Goal: Task Accomplishment & Management: Manage account settings

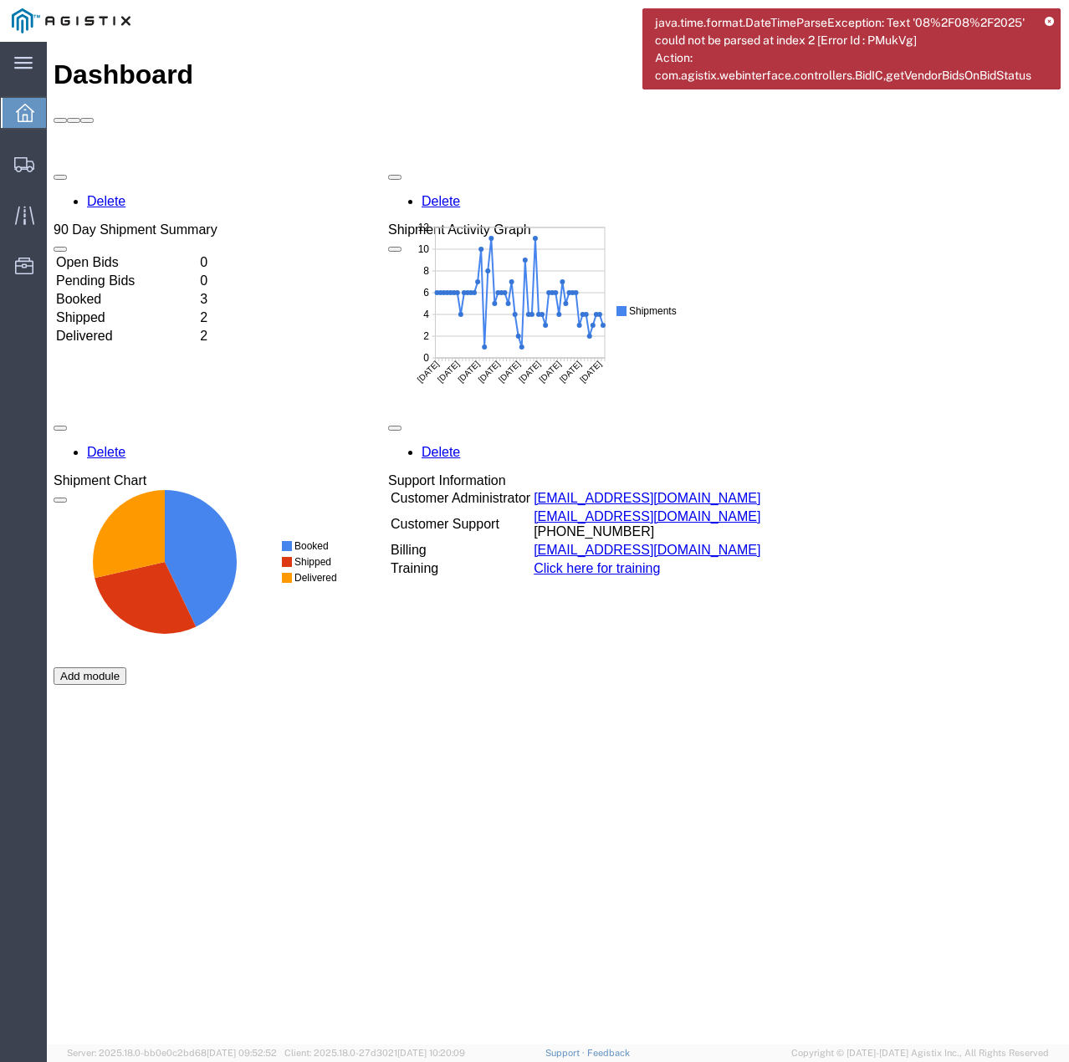
click at [1047, 21] on icon at bounding box center [1048, 22] width 9 height 9
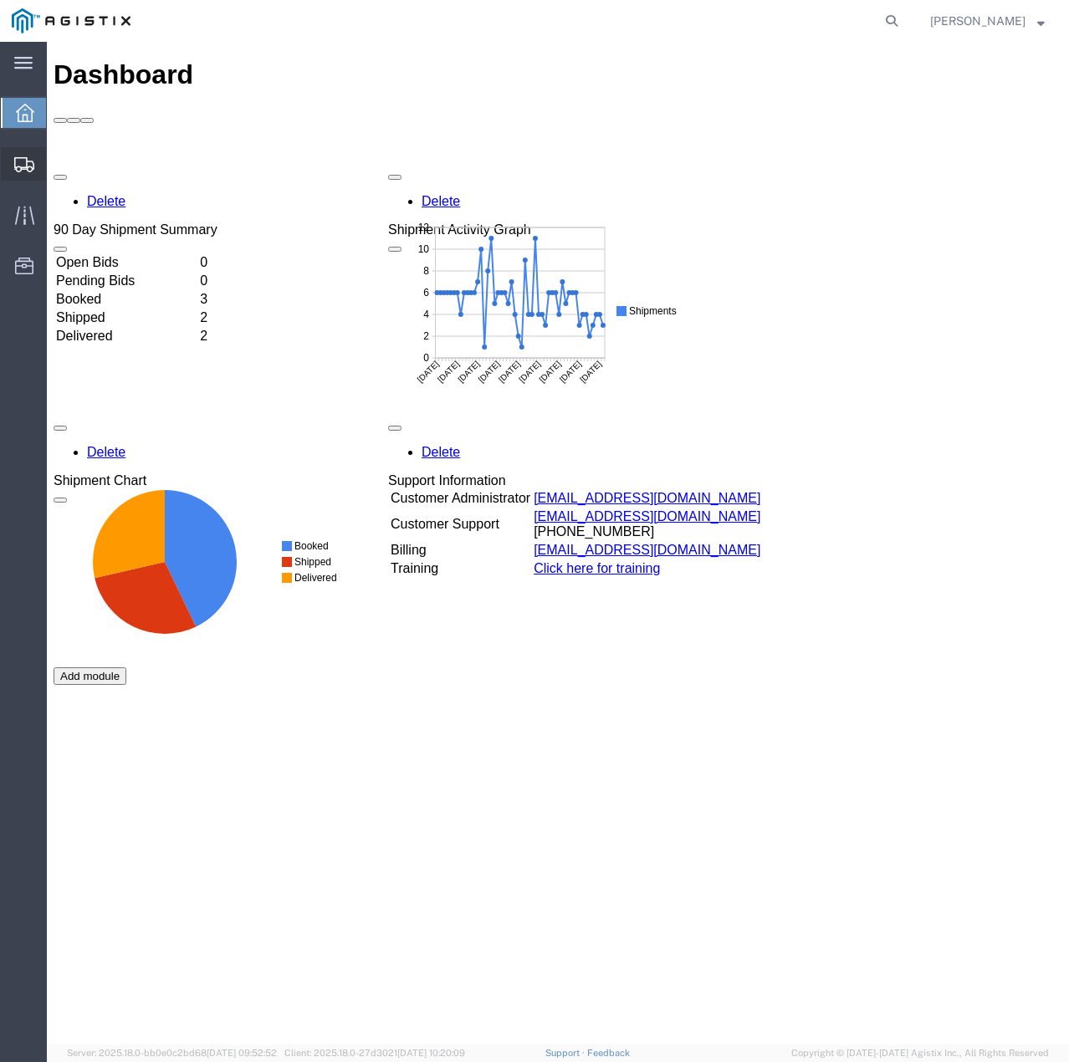
click at [22, 159] on icon at bounding box center [24, 164] width 20 height 15
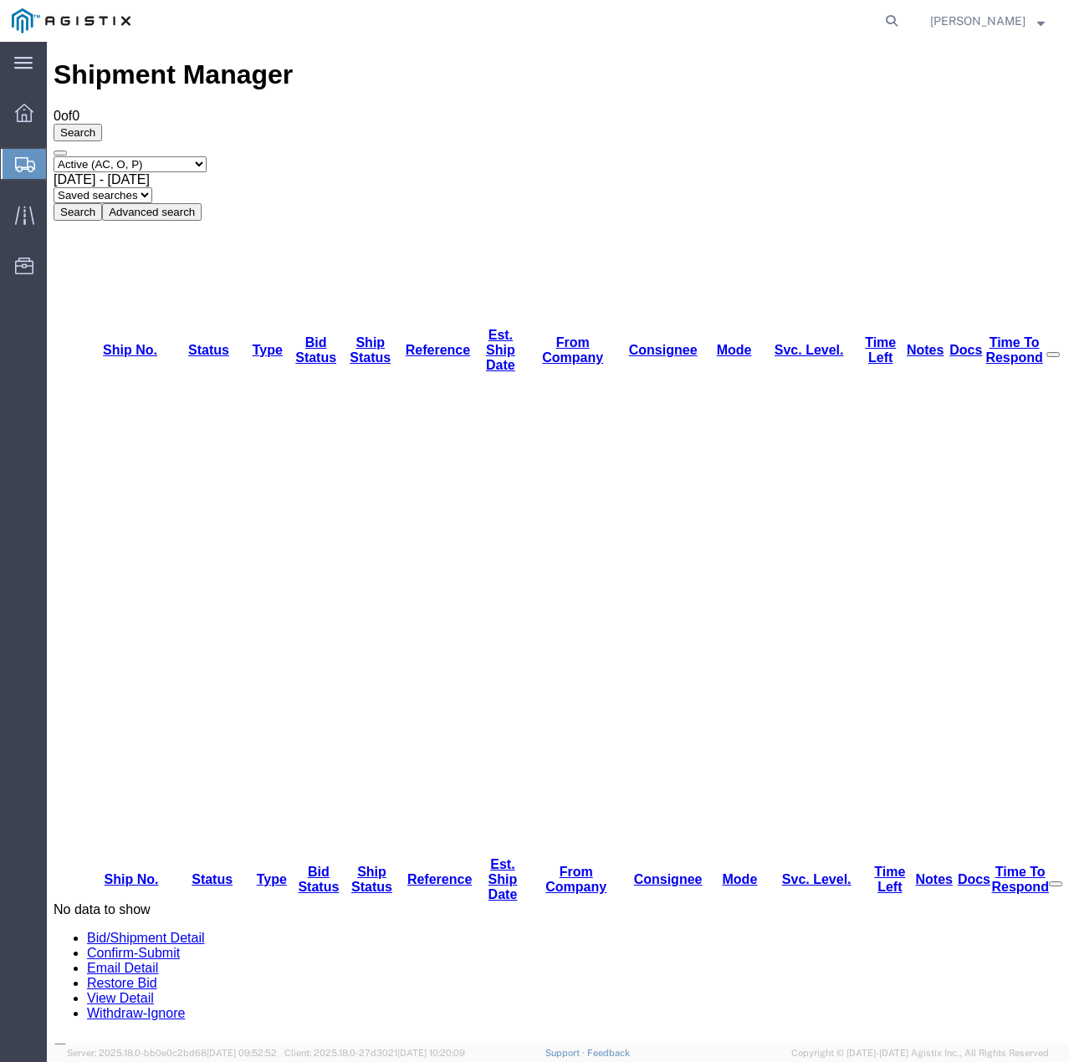
click at [203, 156] on select "Select status Active (AC, O, P) All Approved Awaiting Confirmation (AC) Booked …" at bounding box center [130, 164] width 153 height 16
select select "ALL"
click at [54, 156] on select "Select status Active (AC, O, P) All Approved Awaiting Confirmation (AC) Booked …" at bounding box center [130, 164] width 153 height 16
click at [102, 203] on button "Search" at bounding box center [78, 212] width 48 height 18
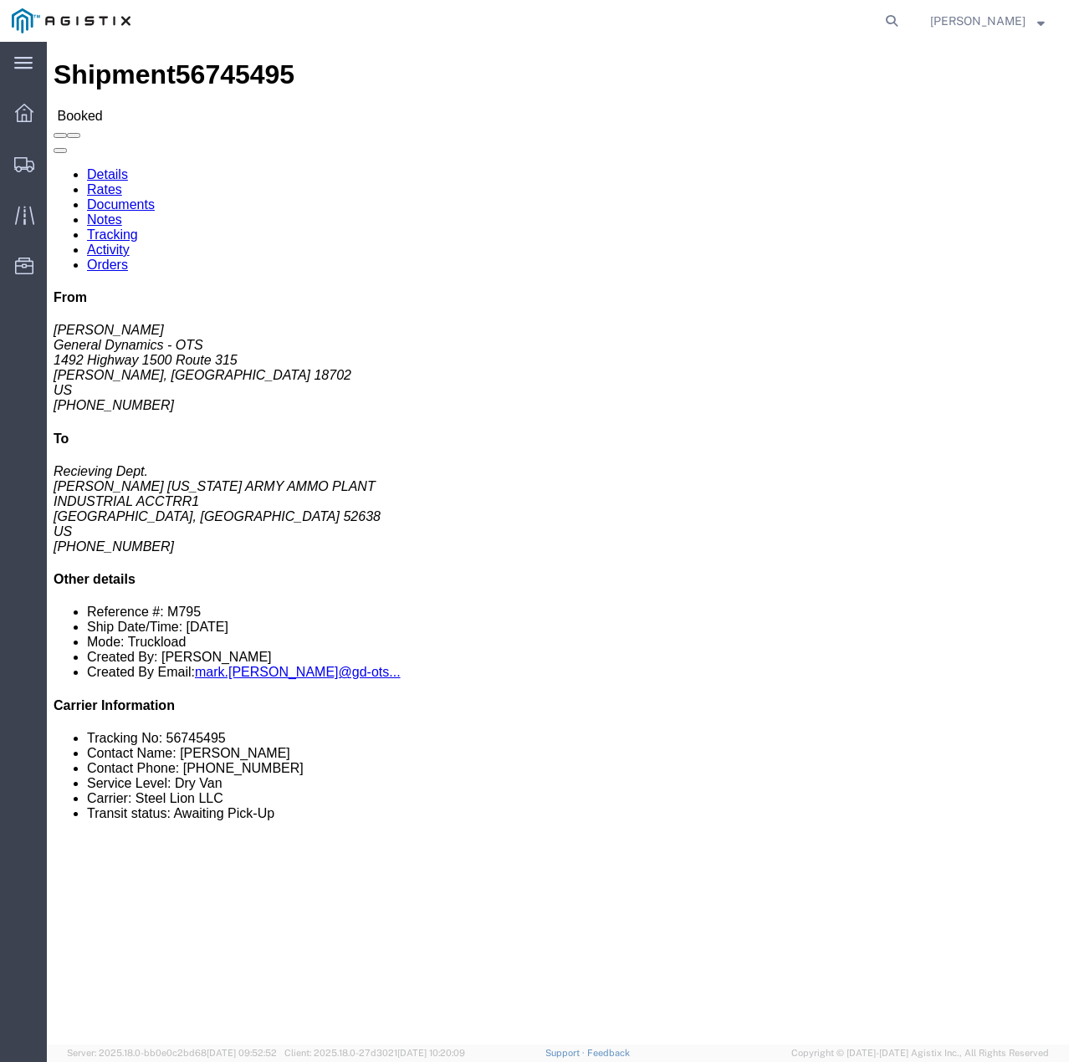
click link "Tracking"
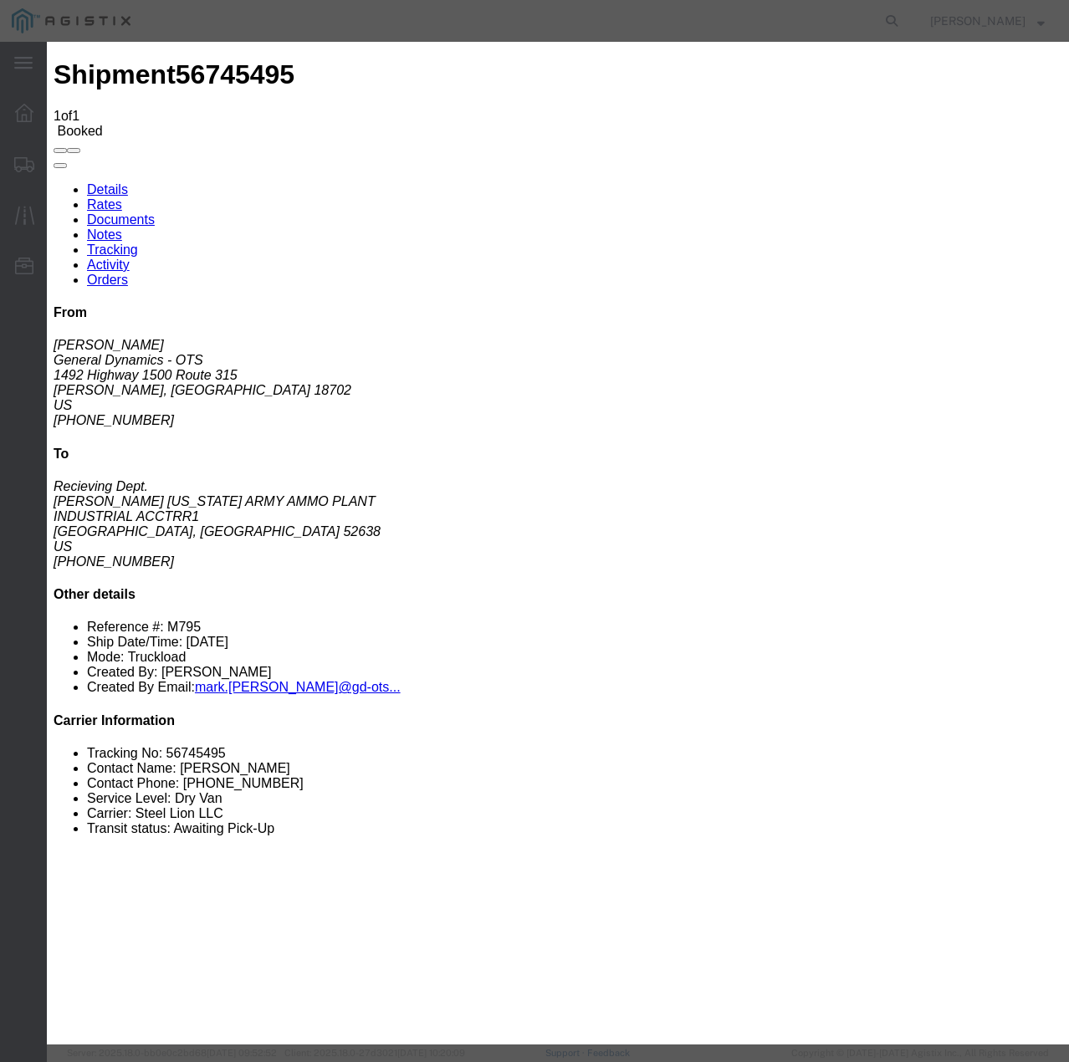
type input "[DATE]"
type input "12:00 PM"
select select "INTRANST"
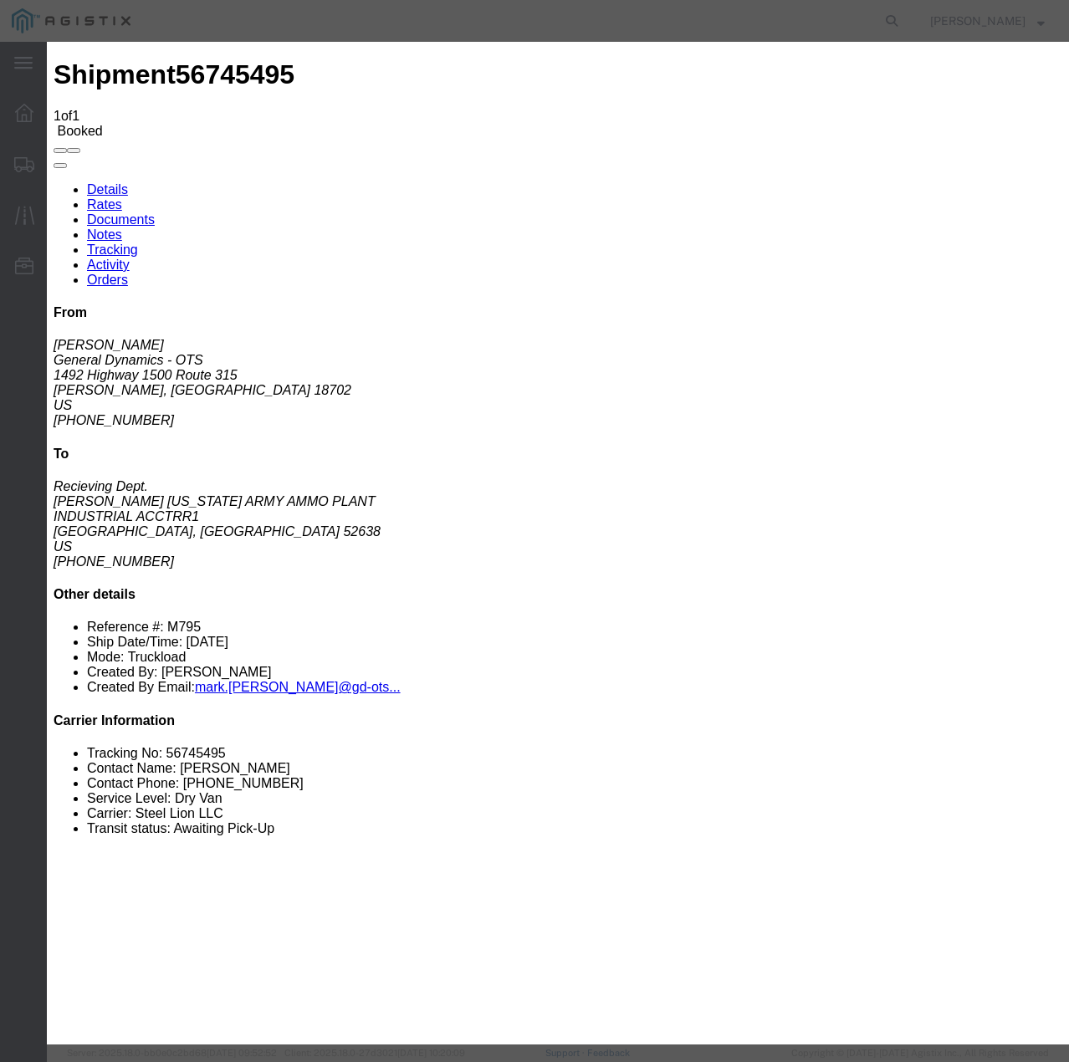
select select "22873"
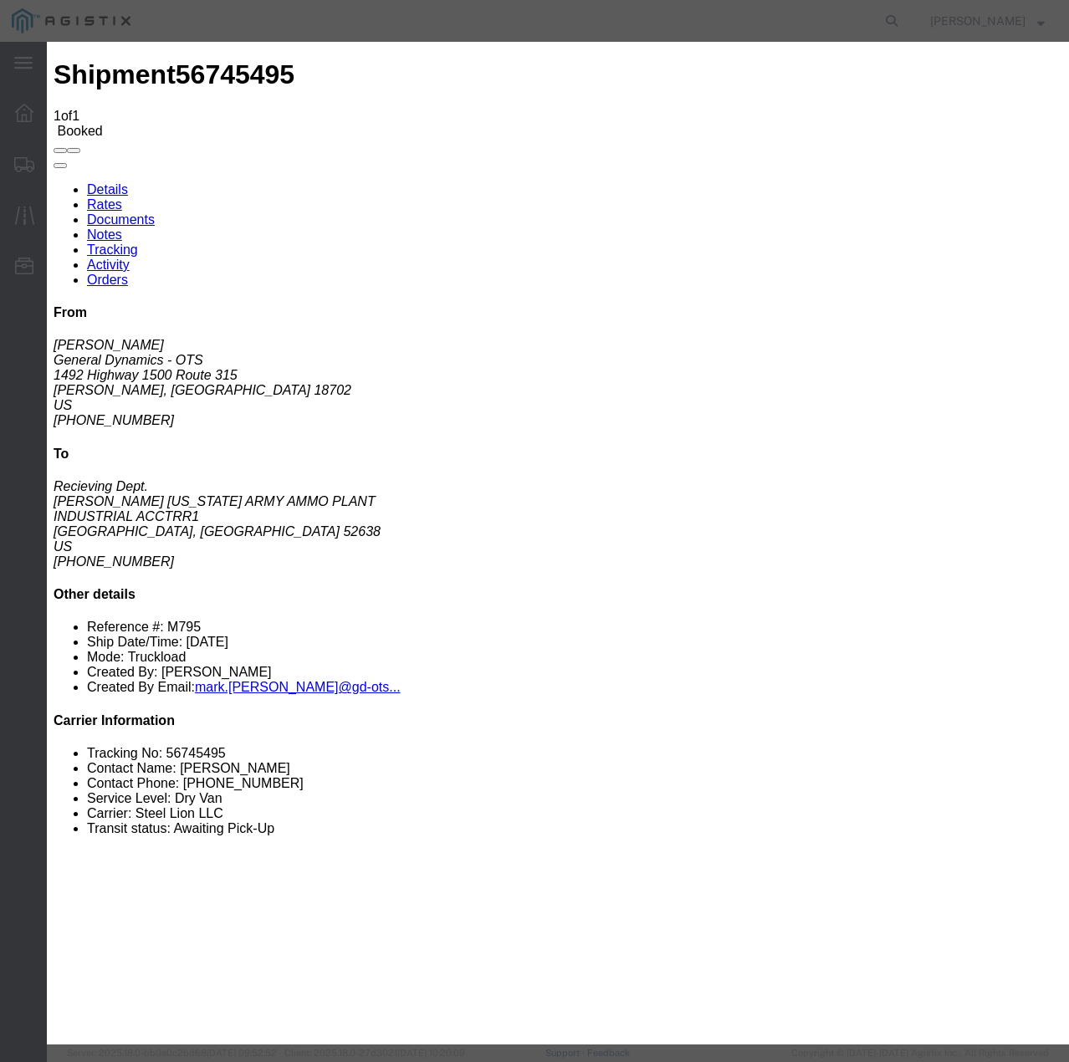
select select "TL"
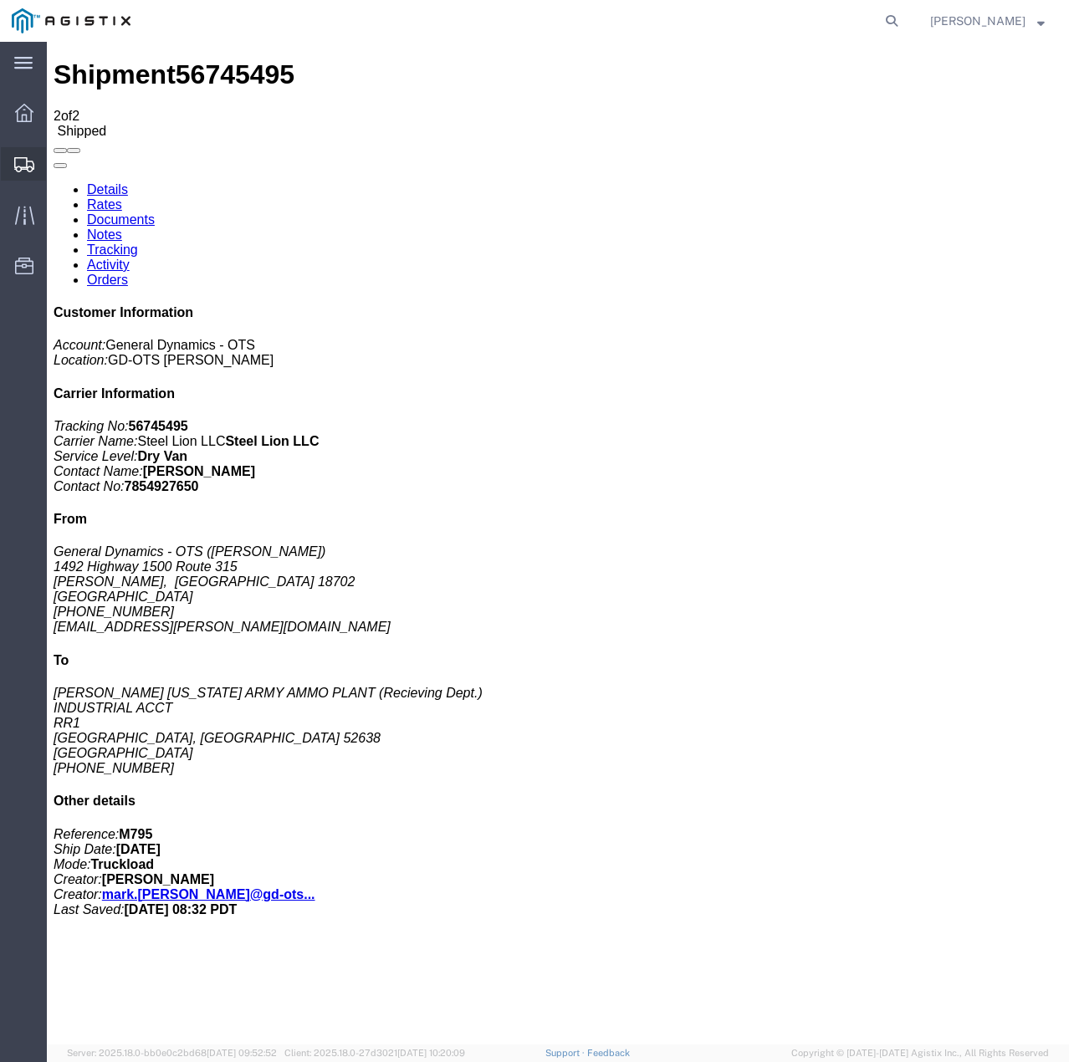
click at [17, 174] on div at bounding box center [24, 163] width 47 height 33
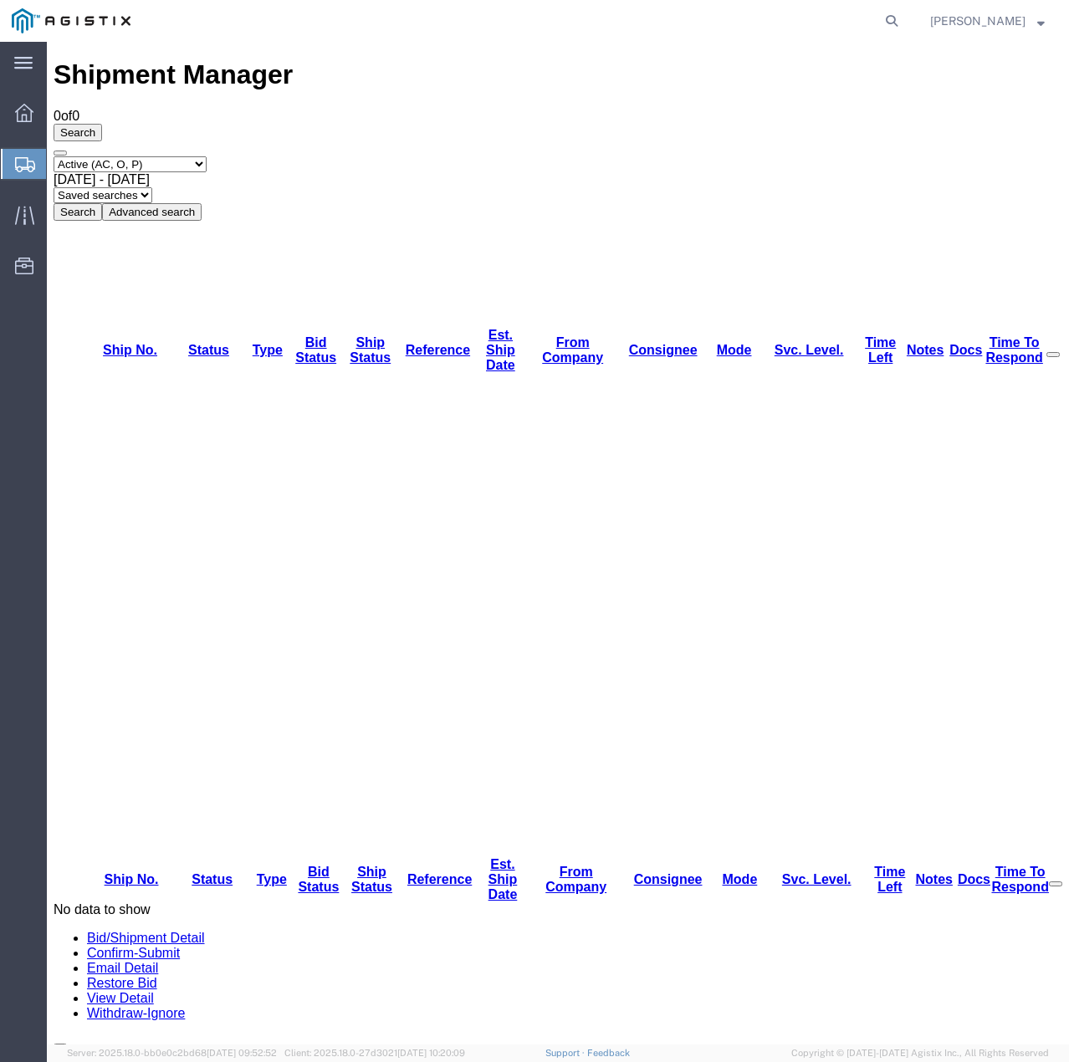
click at [201, 156] on select "Select status Active (AC, O, P) All Approved Awaiting Confirmation (AC) Booked …" at bounding box center [130, 164] width 153 height 16
select select "ALL"
click at [54, 156] on select "Select status Active (AC, O, P) All Approved Awaiting Confirmation (AC) Booked …" at bounding box center [130, 164] width 153 height 16
click at [102, 203] on button "Search" at bounding box center [78, 212] width 48 height 18
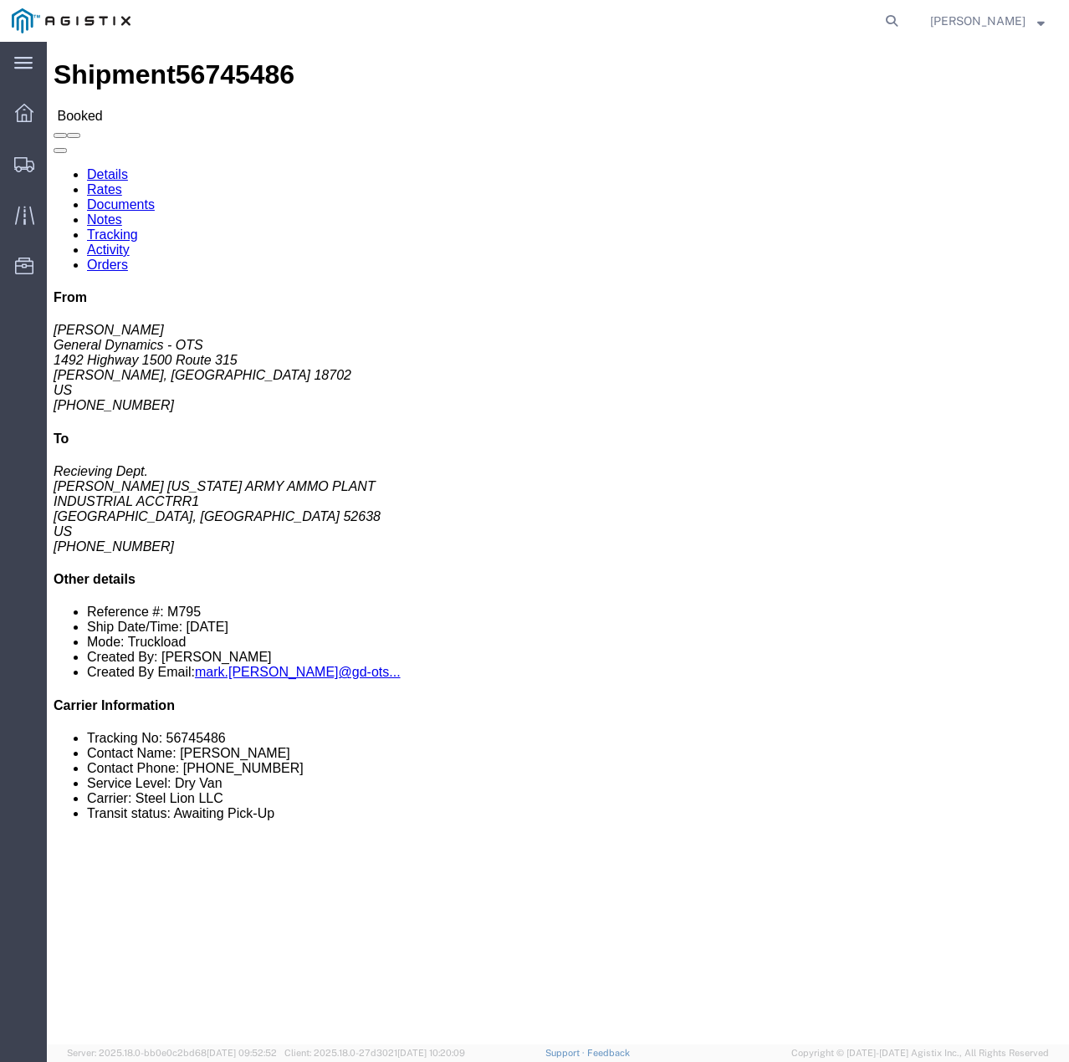
click link "Tracking"
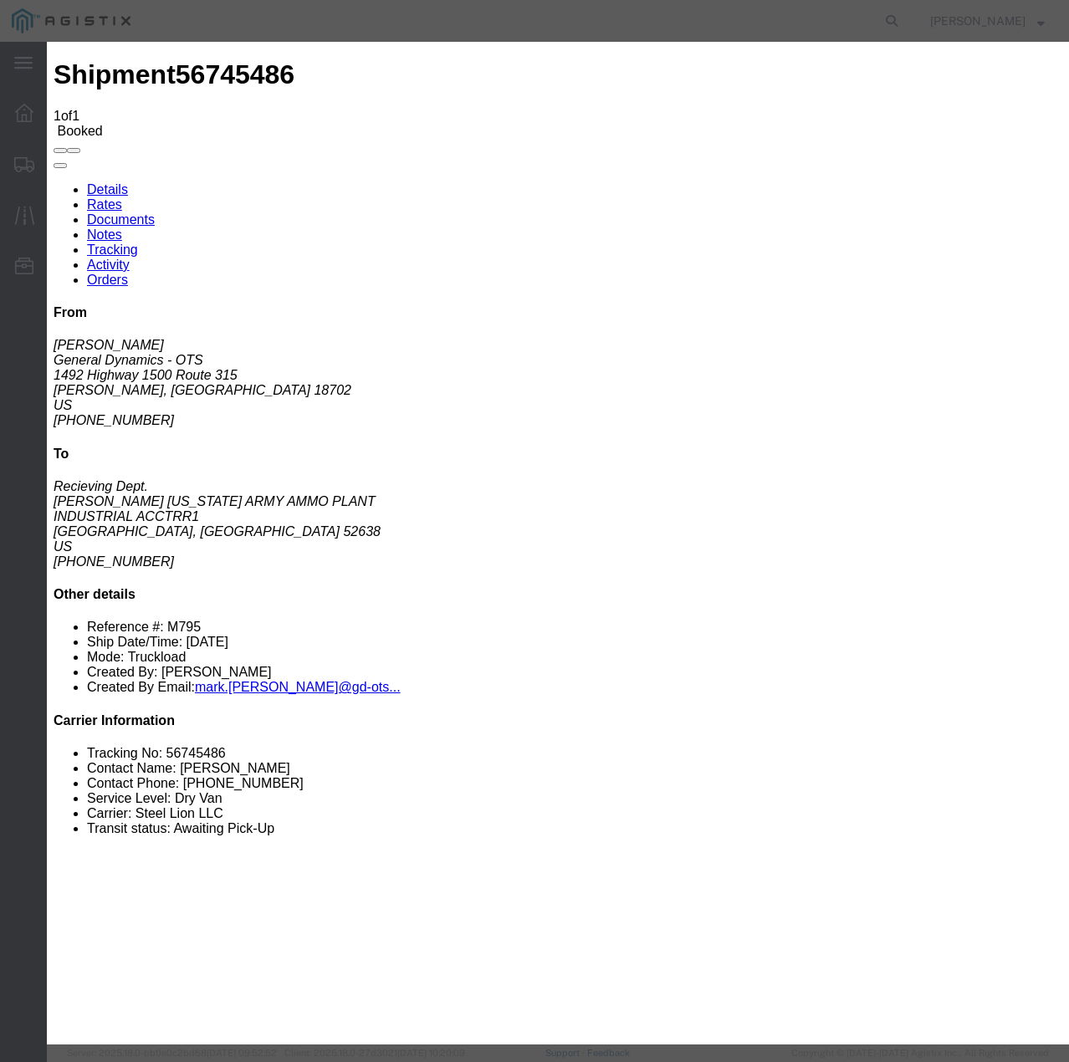
type input "[DATE]"
type input "12:00 PM"
select select "INTRANST"
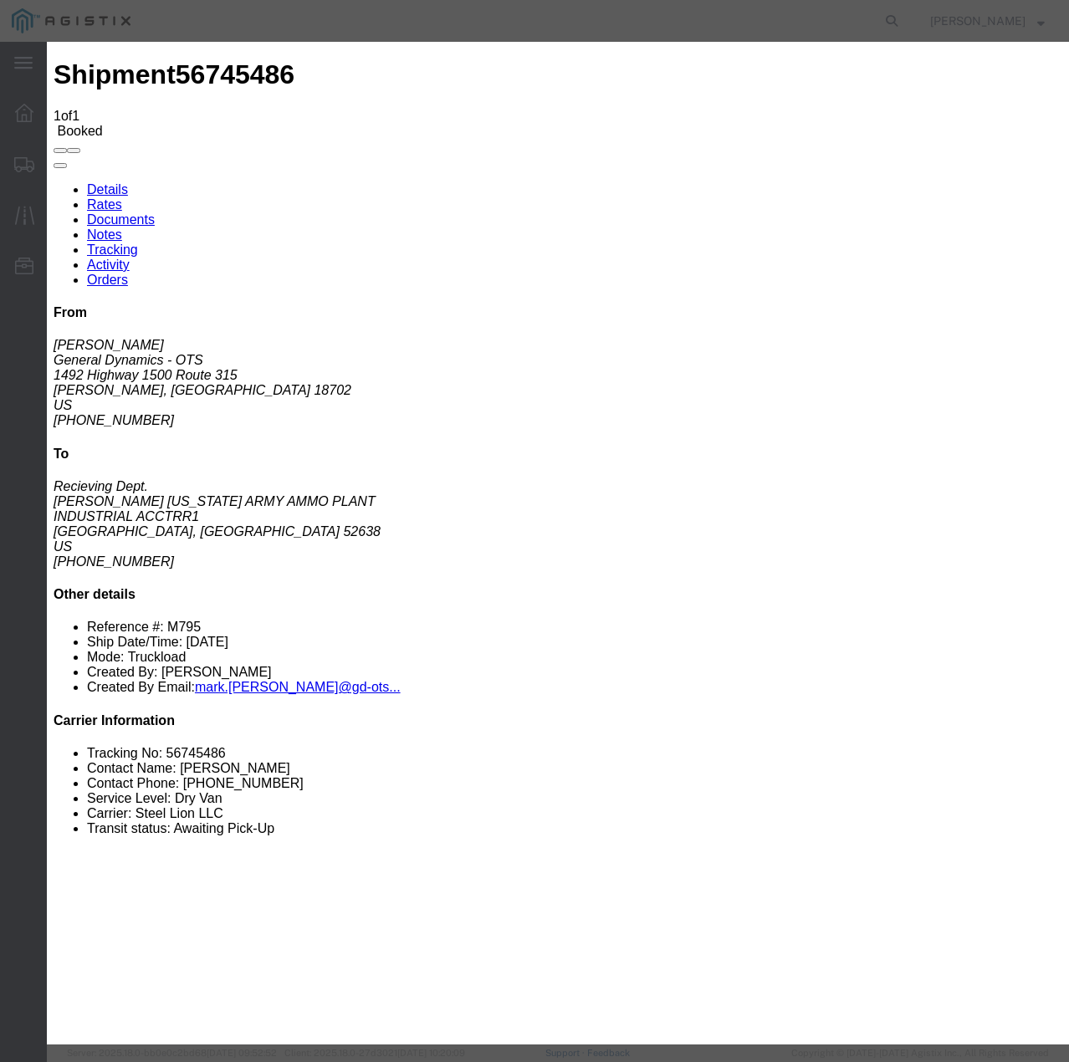
select select "22873"
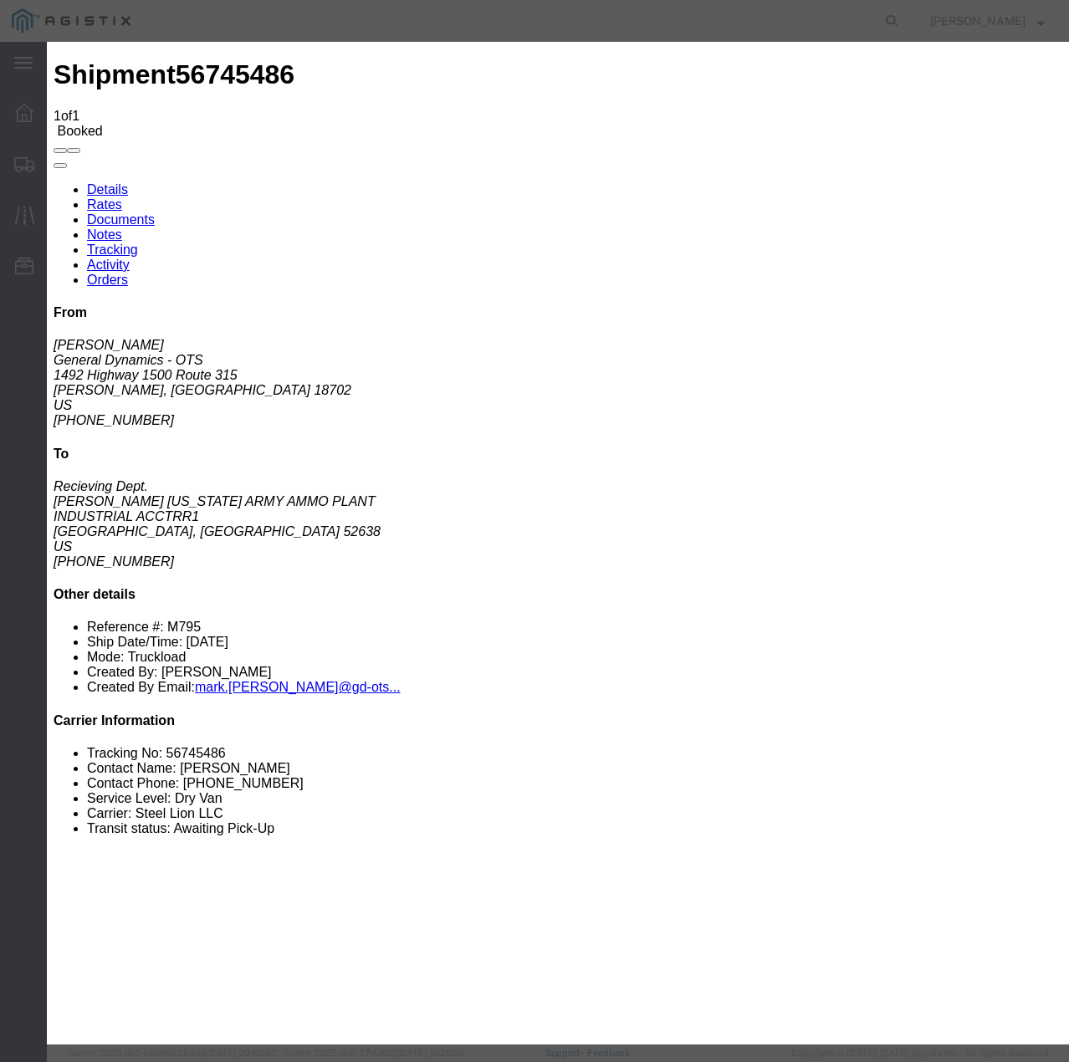
select select "TL"
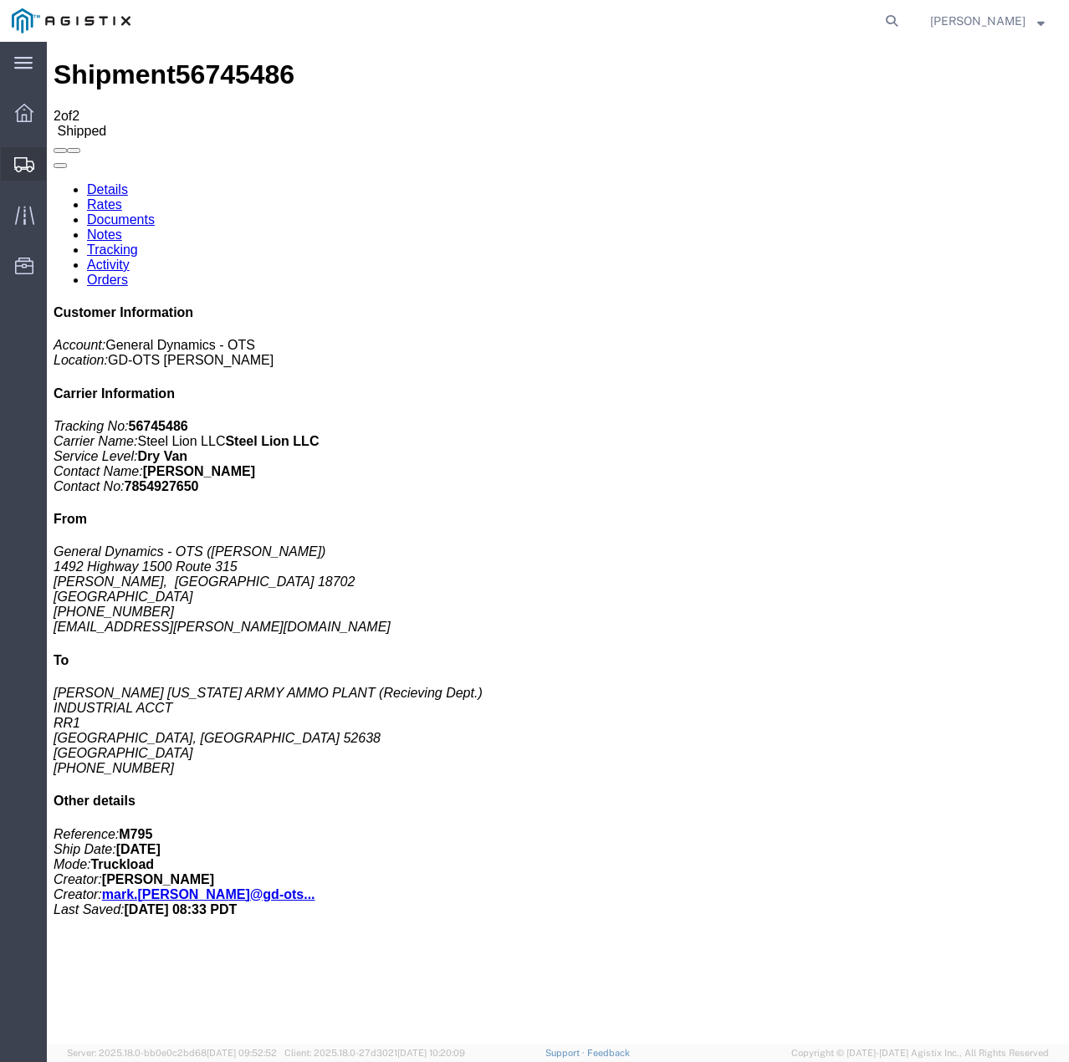
click at [10, 168] on div at bounding box center [24, 163] width 47 height 33
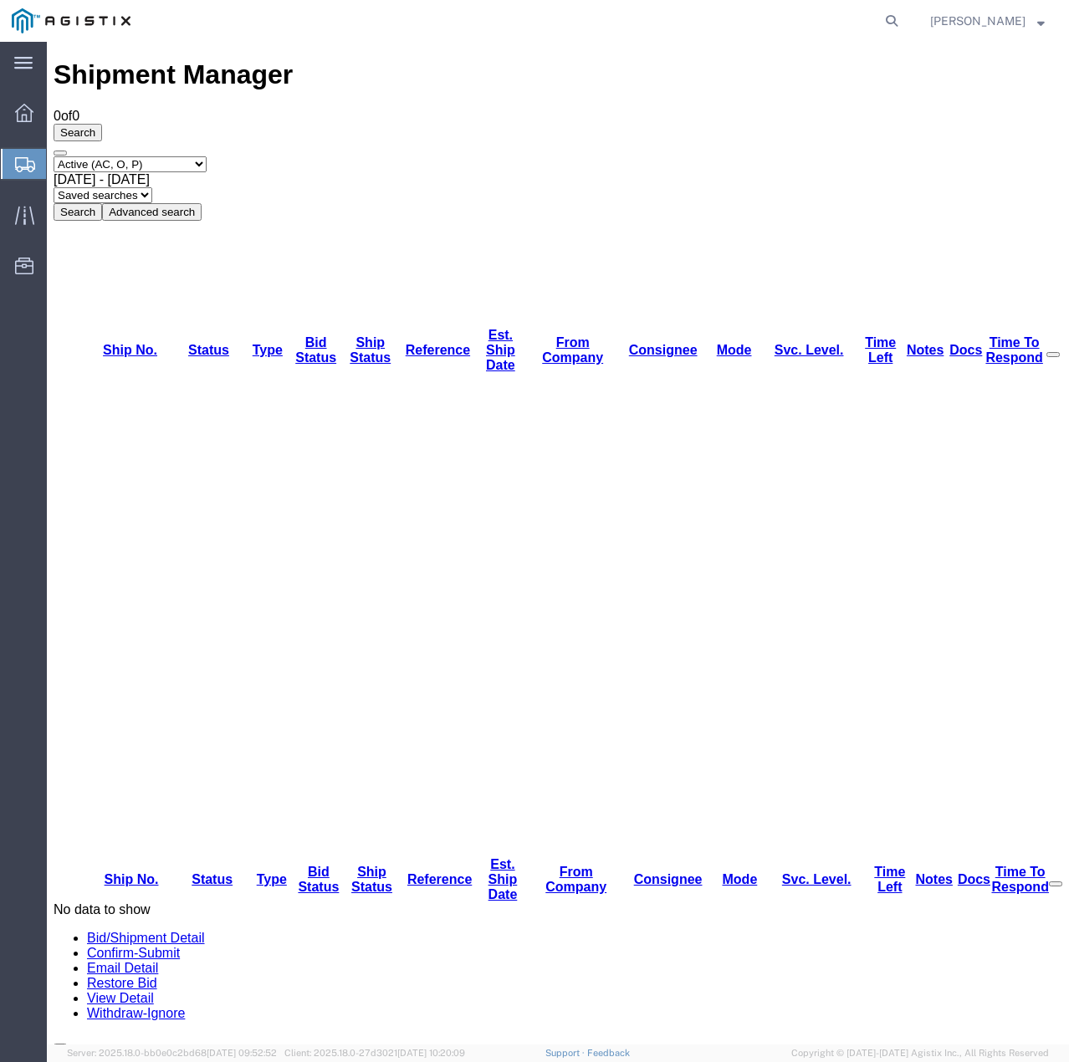
click at [207, 156] on select "Select status Active (AC, O, P) All Approved Awaiting Confirmation (AC) Booked …" at bounding box center [130, 164] width 153 height 16
select select "ALL"
click at [54, 156] on select "Select status Active (AC, O, P) All Approved Awaiting Confirmation (AC) Booked …" at bounding box center [130, 164] width 153 height 16
click at [102, 203] on button "Search" at bounding box center [78, 212] width 48 height 18
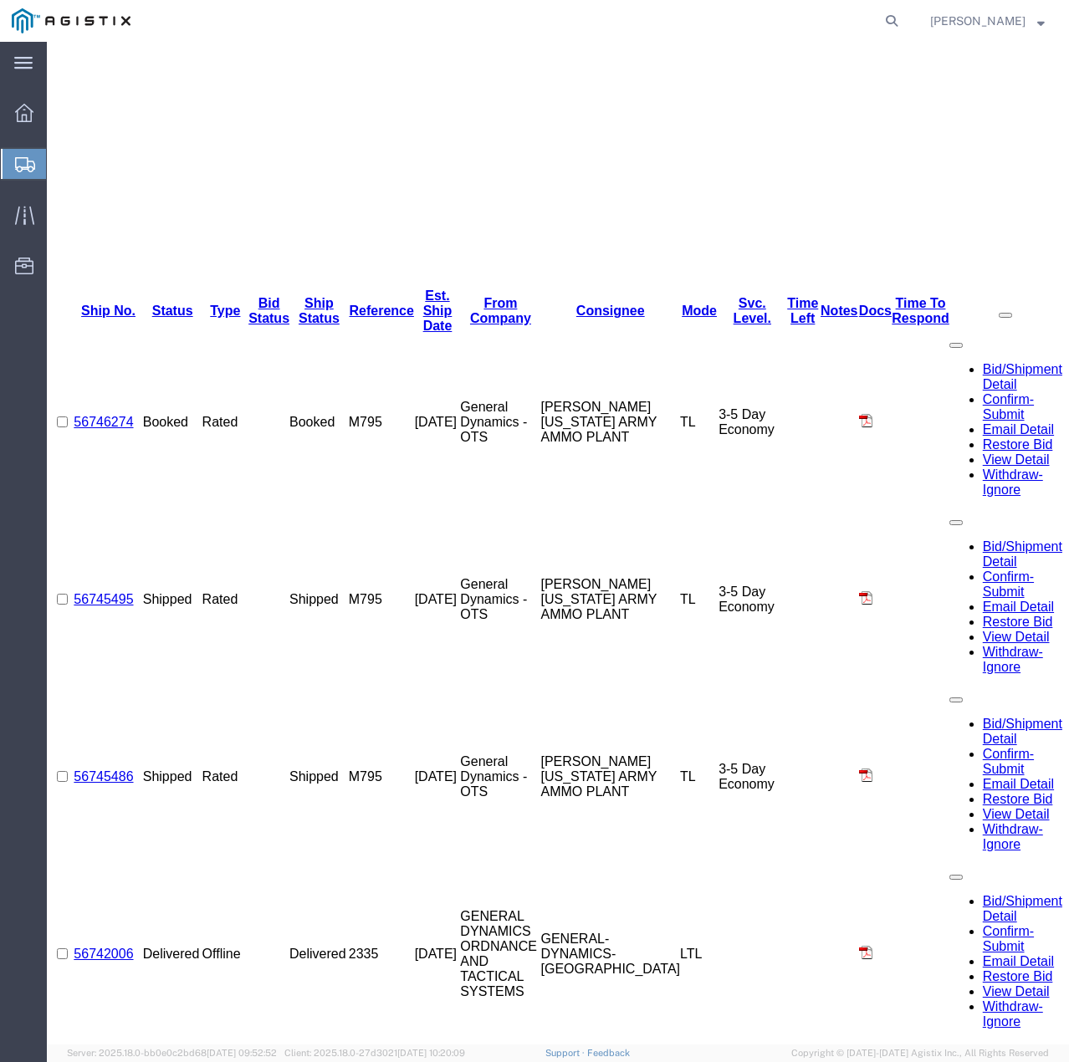
scroll to position [585, 0]
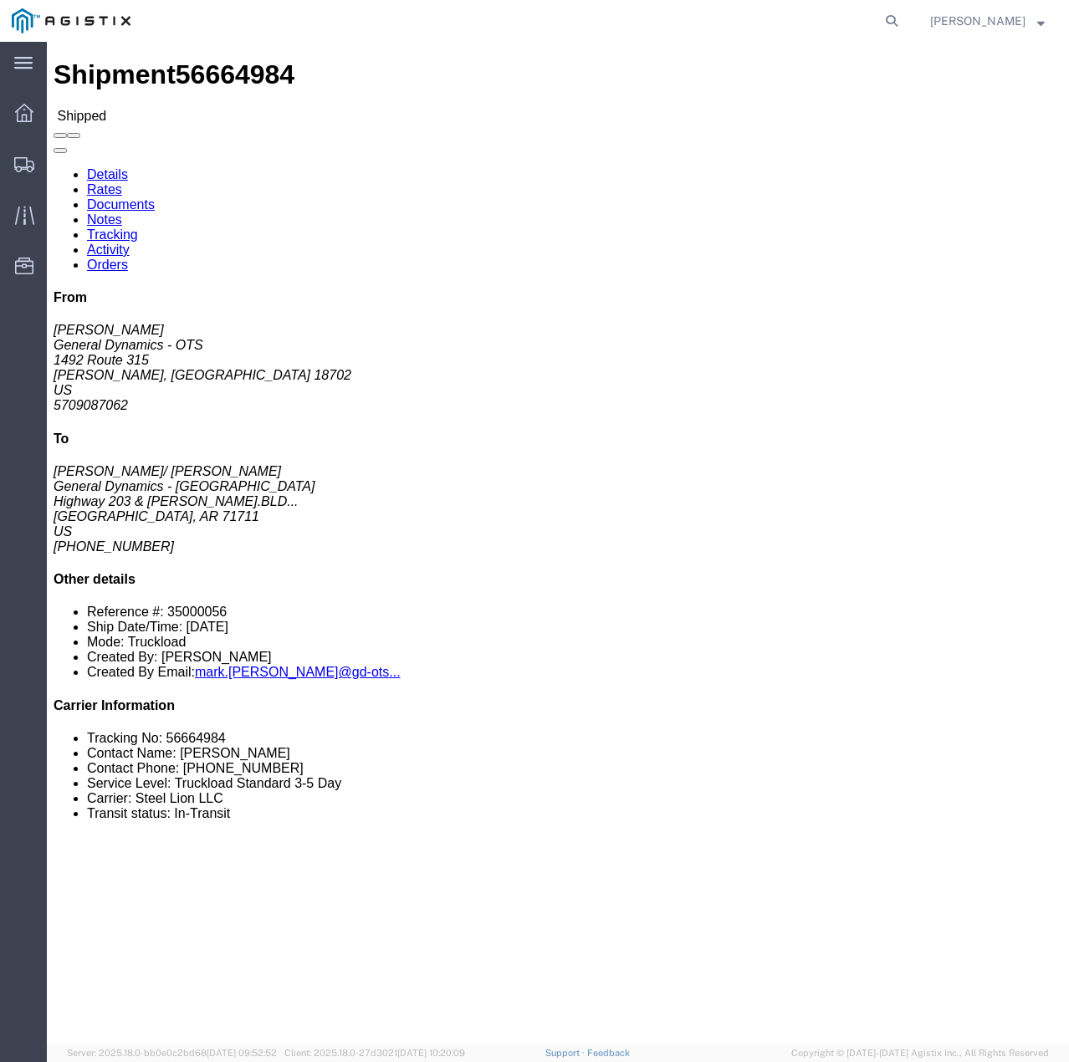
click link "Tracking"
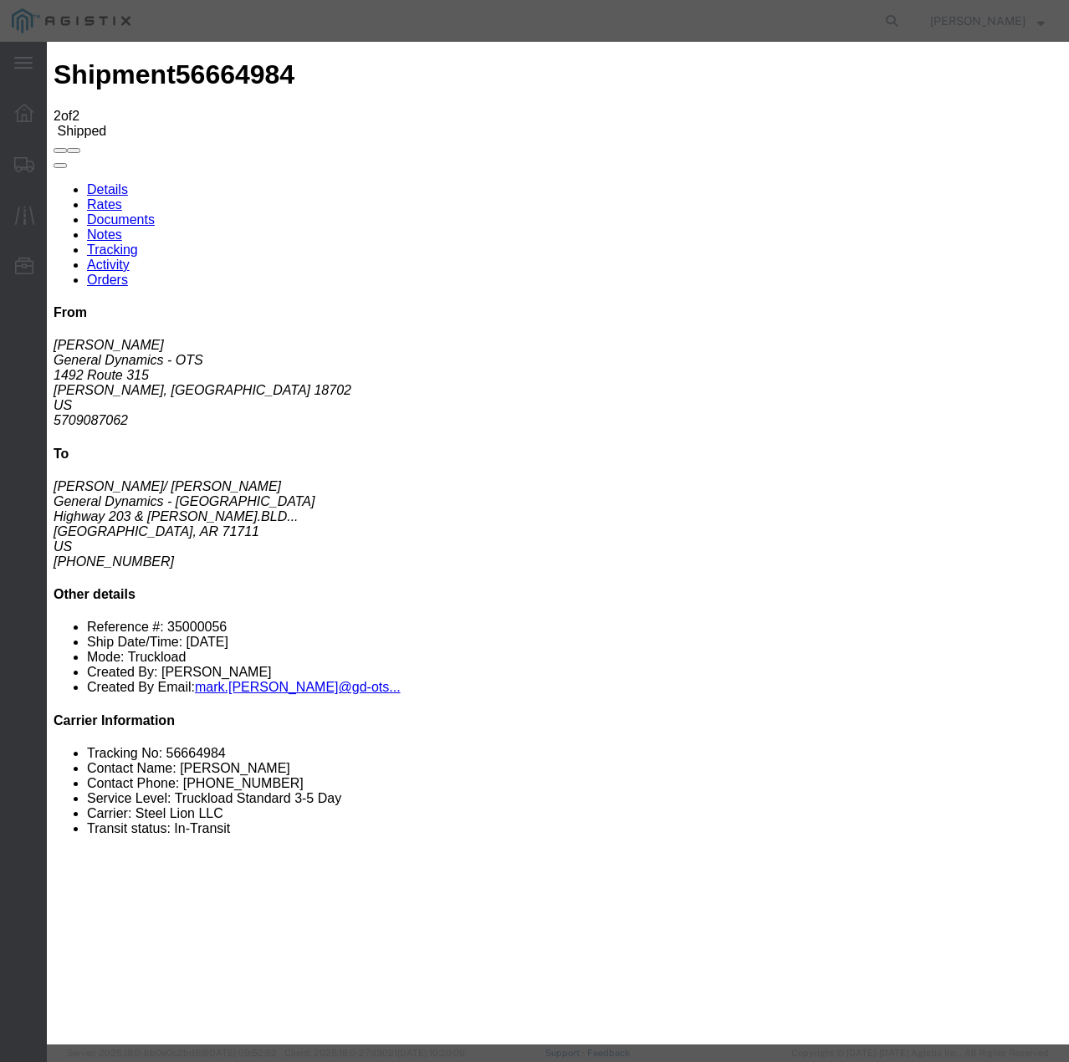
type input "[DATE]"
type input "12:00 PM"
select select "DELIVRED"
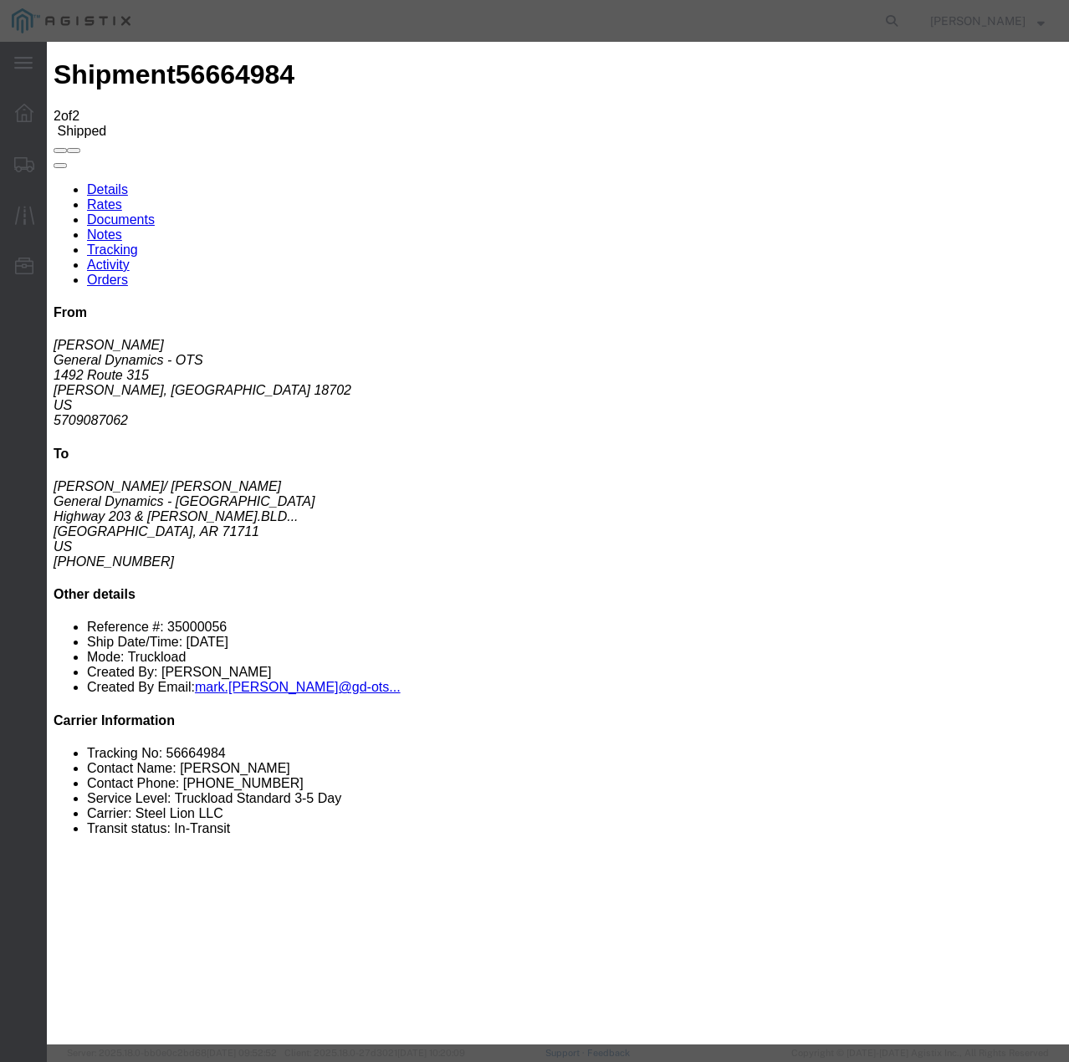
select select "22873"
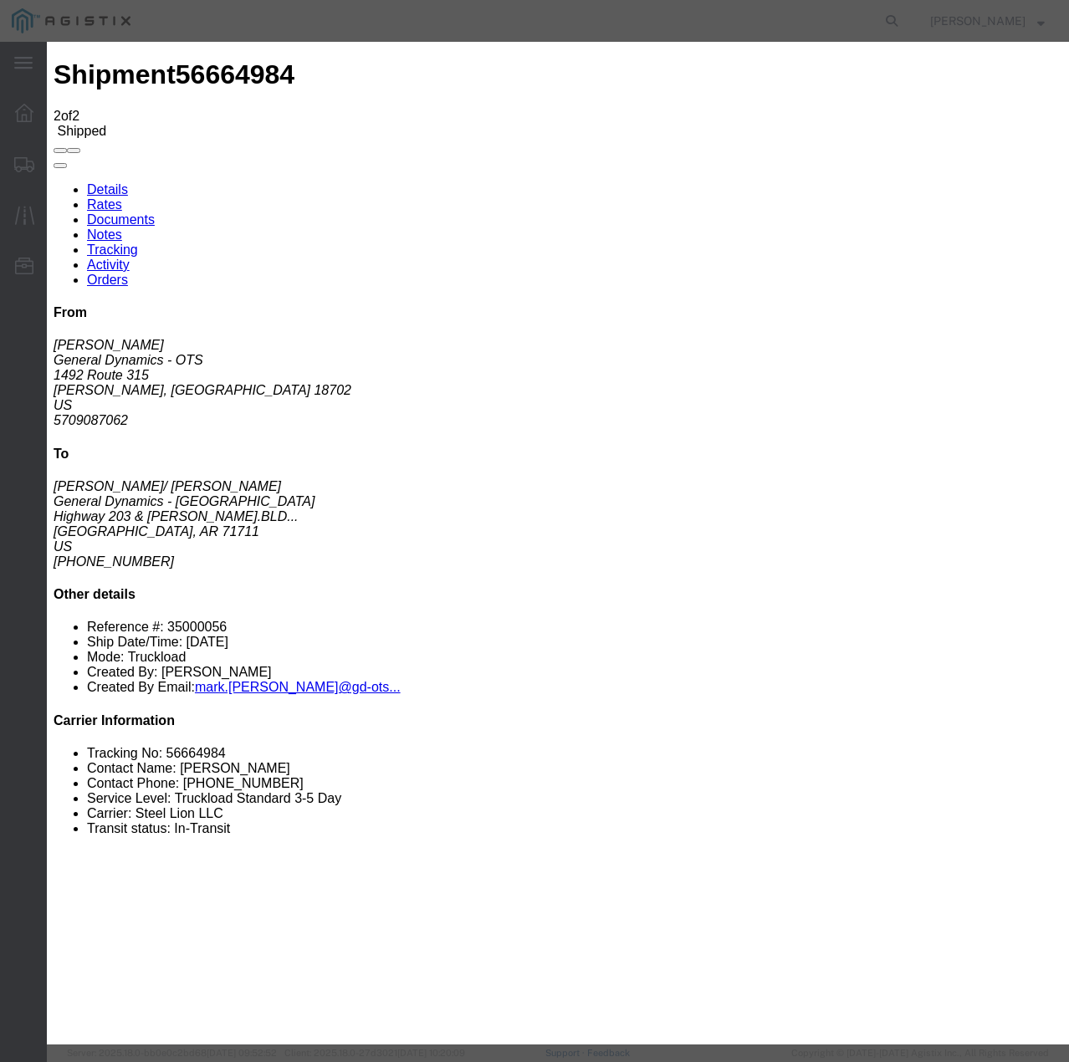
select select "TL"
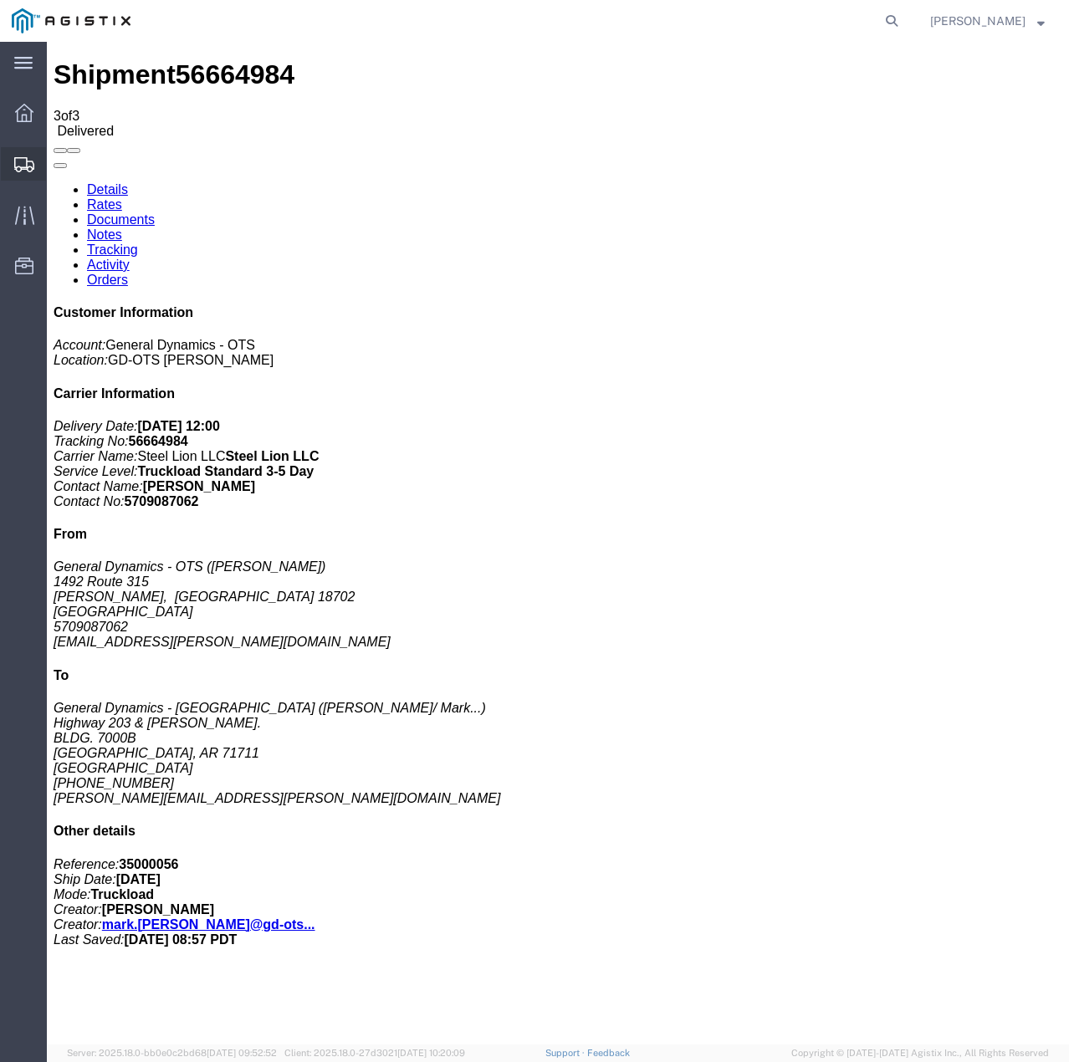
click at [22, 161] on icon at bounding box center [24, 164] width 20 height 15
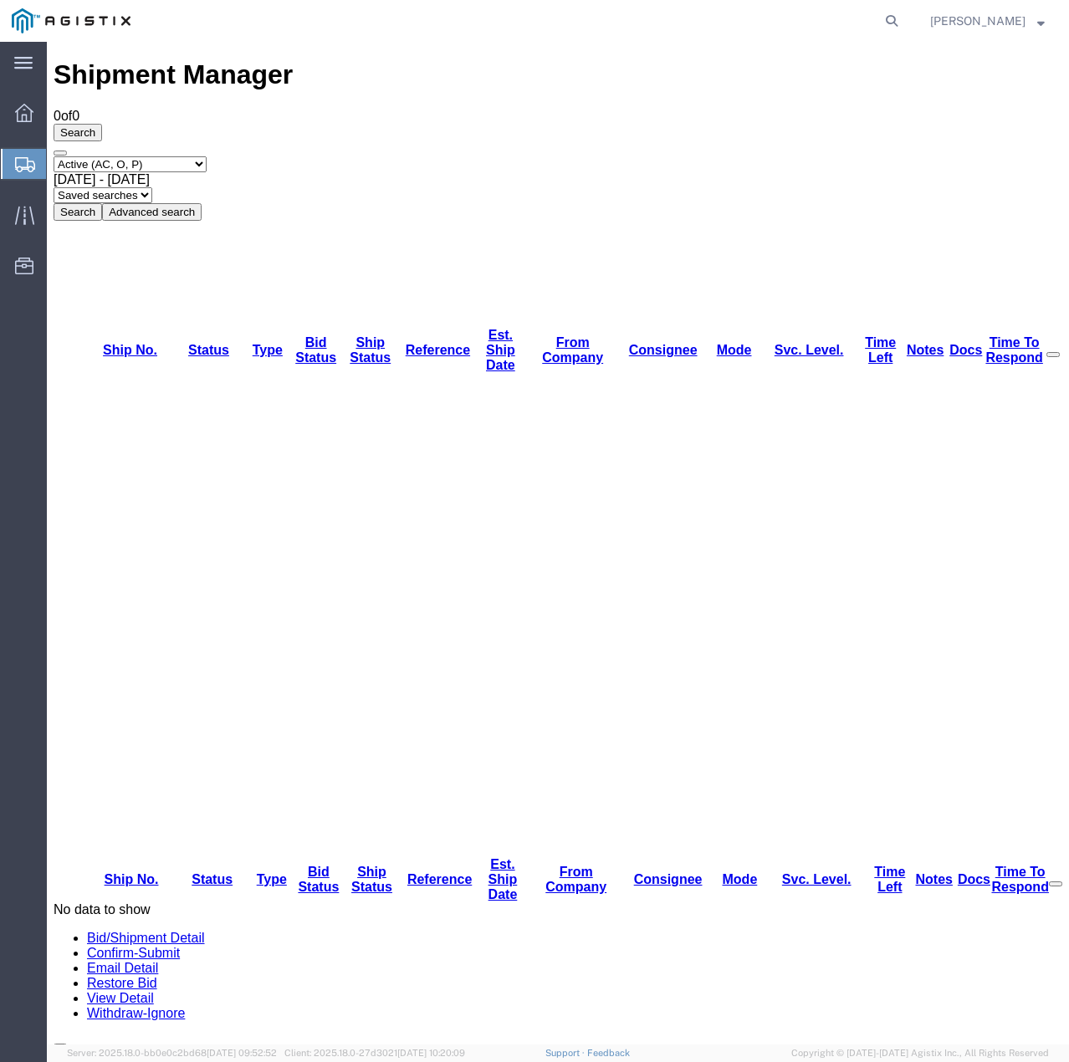
click at [204, 156] on select "Select status Active (AC, O, P) All Approved Awaiting Confirmation (AC) Booked …" at bounding box center [130, 164] width 153 height 16
select select "ALL"
click at [54, 156] on select "Select status Active (AC, O, P) All Approved Awaiting Confirmation (AC) Booked …" at bounding box center [130, 164] width 153 height 16
click at [102, 203] on button "Search" at bounding box center [78, 212] width 48 height 18
